Goal: Complete application form

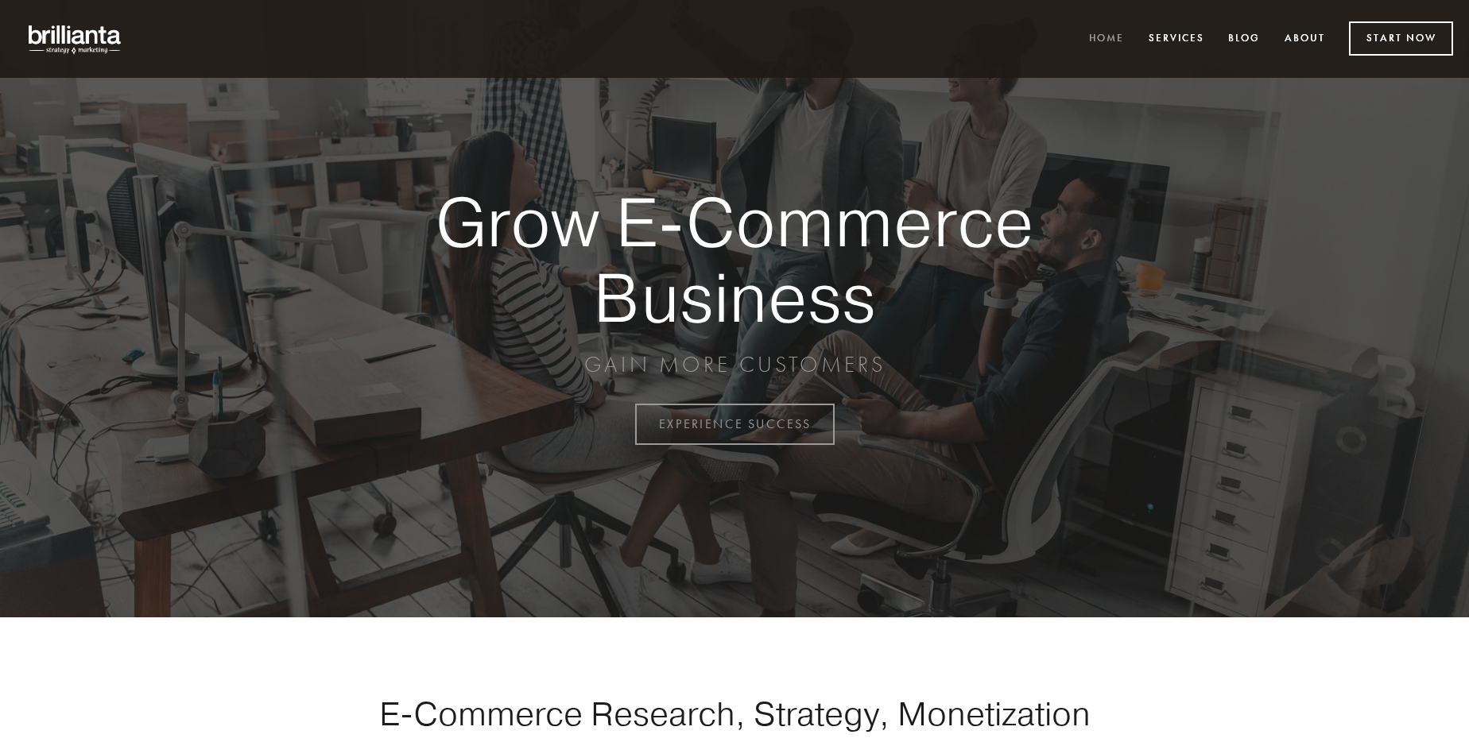
scroll to position [4167, 0]
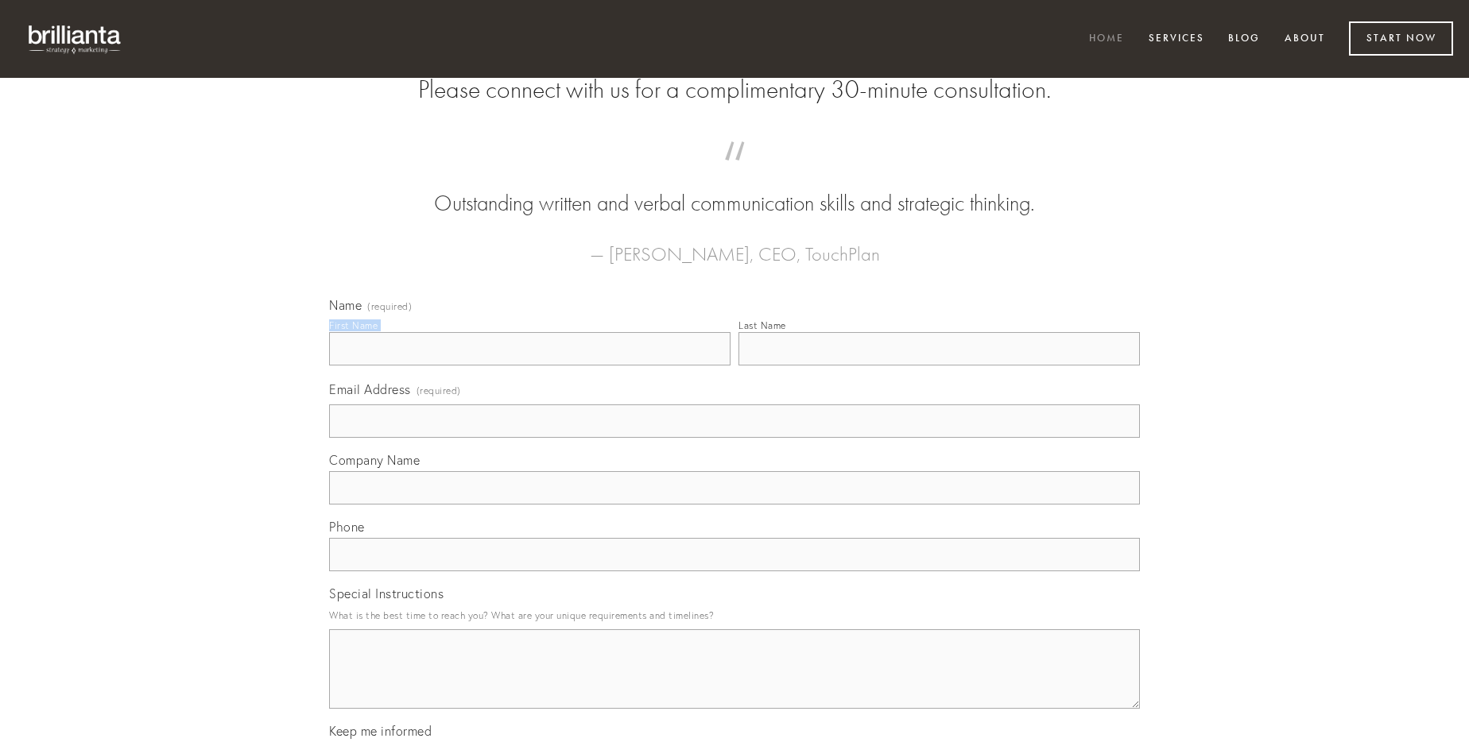
type input "[PERSON_NAME]"
click at [939, 366] on input "Last Name" at bounding box center [939, 348] width 401 height 33
type input "[PERSON_NAME]"
click at [735, 438] on input "Email Address (required)" at bounding box center [734, 421] width 811 height 33
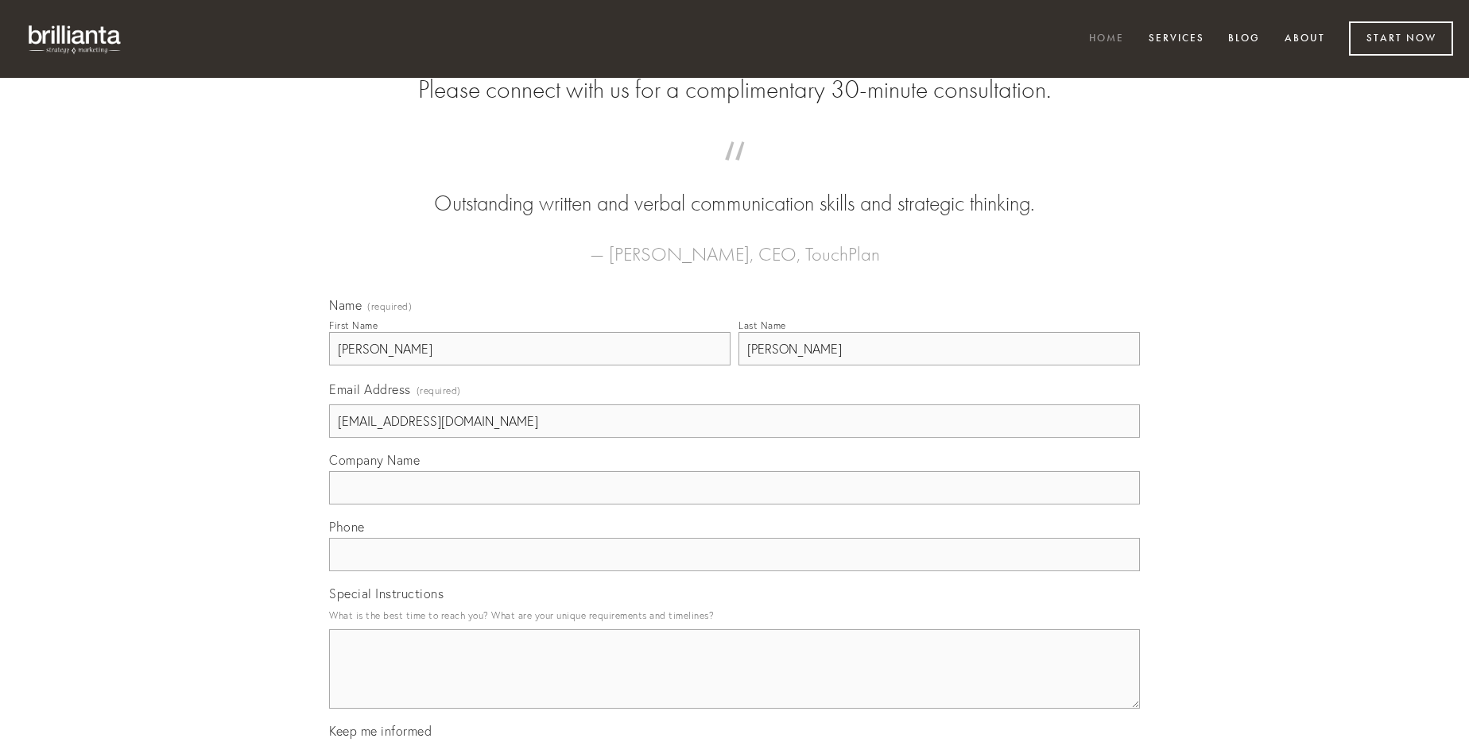
type input "[EMAIL_ADDRESS][DOMAIN_NAME]"
click at [735, 505] on input "Company Name" at bounding box center [734, 487] width 811 height 33
type input "artificiose"
click at [735, 572] on input "text" at bounding box center [734, 554] width 811 height 33
click at [735, 684] on textarea "Special Instructions" at bounding box center [734, 669] width 811 height 79
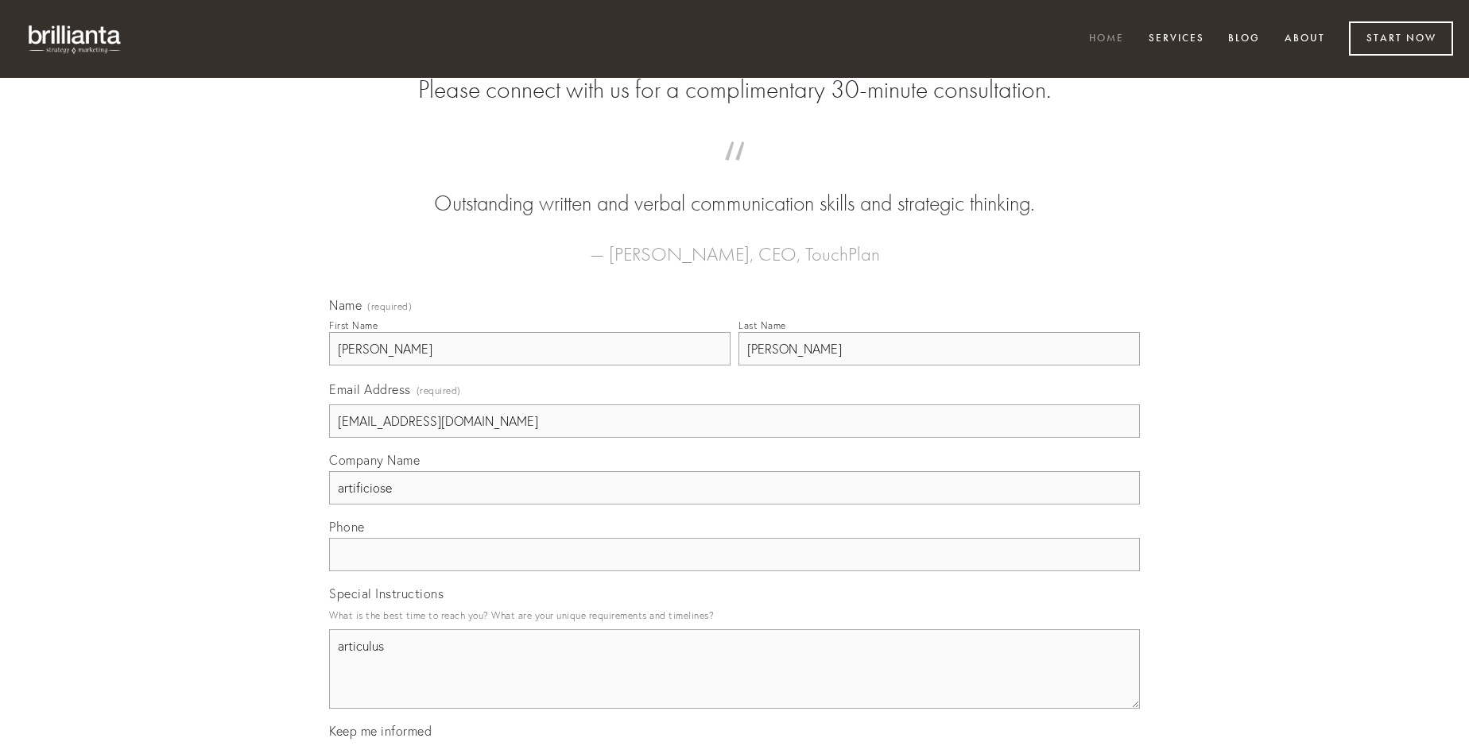
type textarea "articulus"
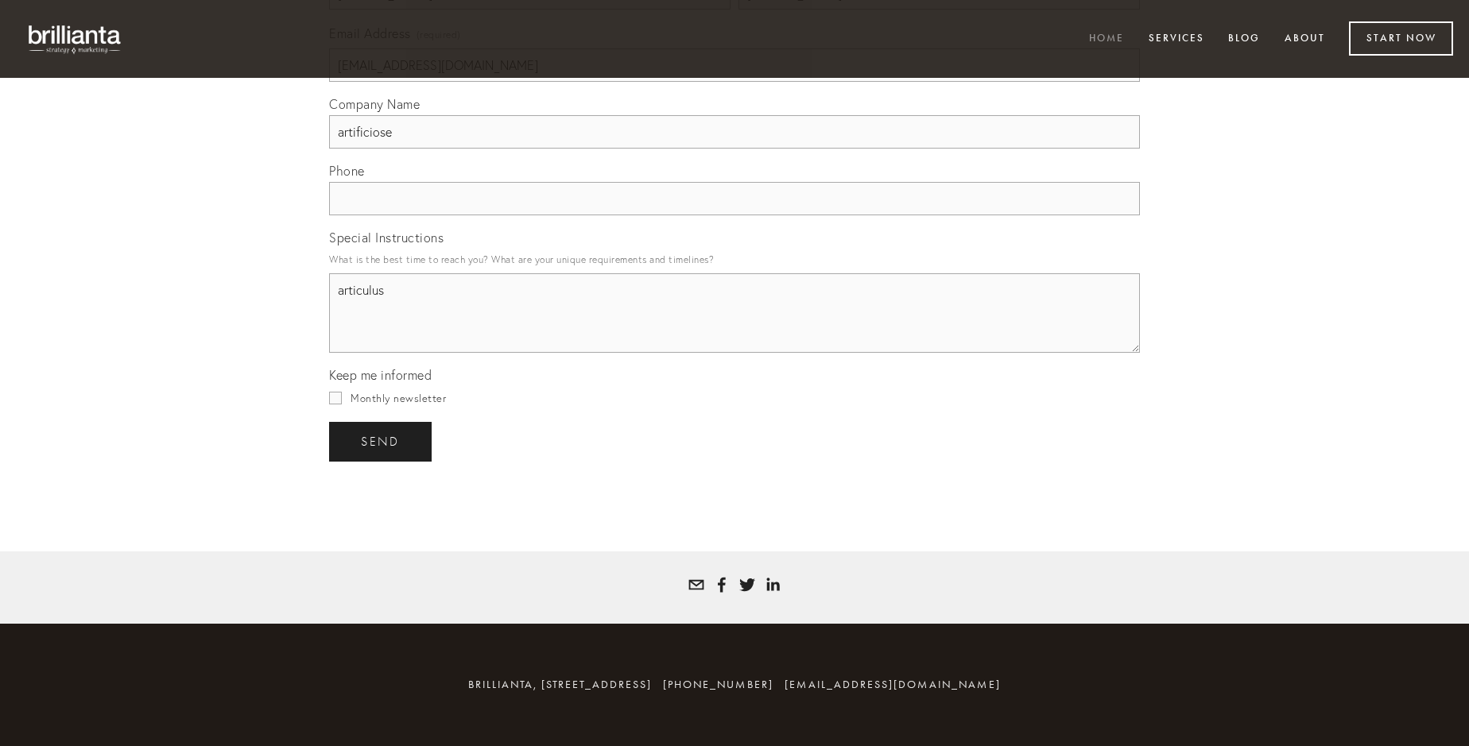
click at [382, 441] on span "send" at bounding box center [380, 442] width 39 height 14
